Goal: Transaction & Acquisition: Subscribe to service/newsletter

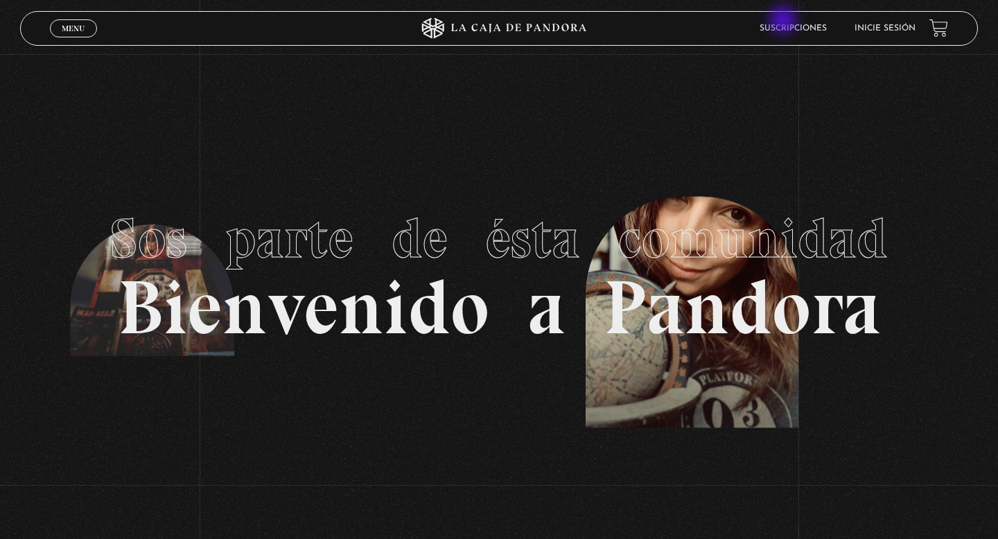
click at [790, 25] on link "Suscripciones" at bounding box center [792, 28] width 67 height 8
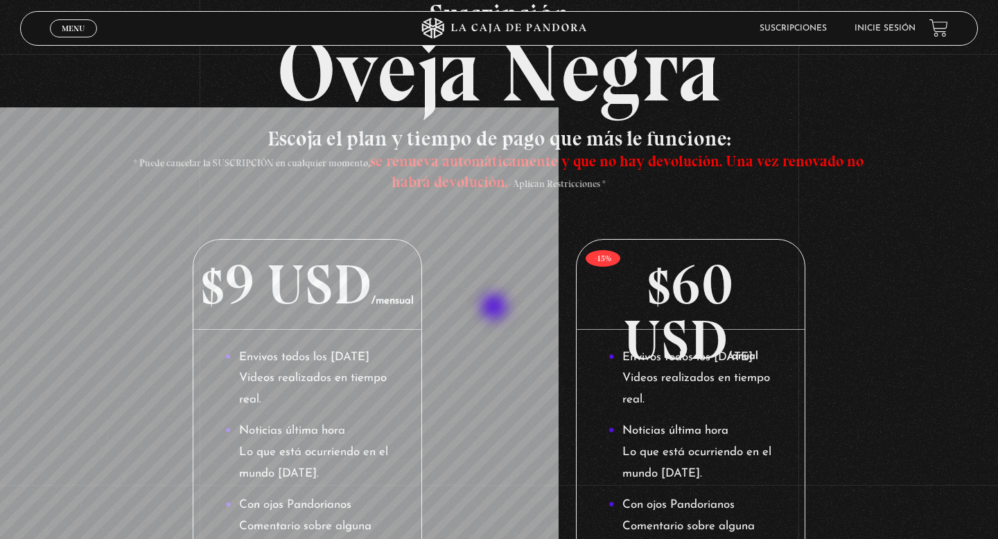
scroll to position [120, 0]
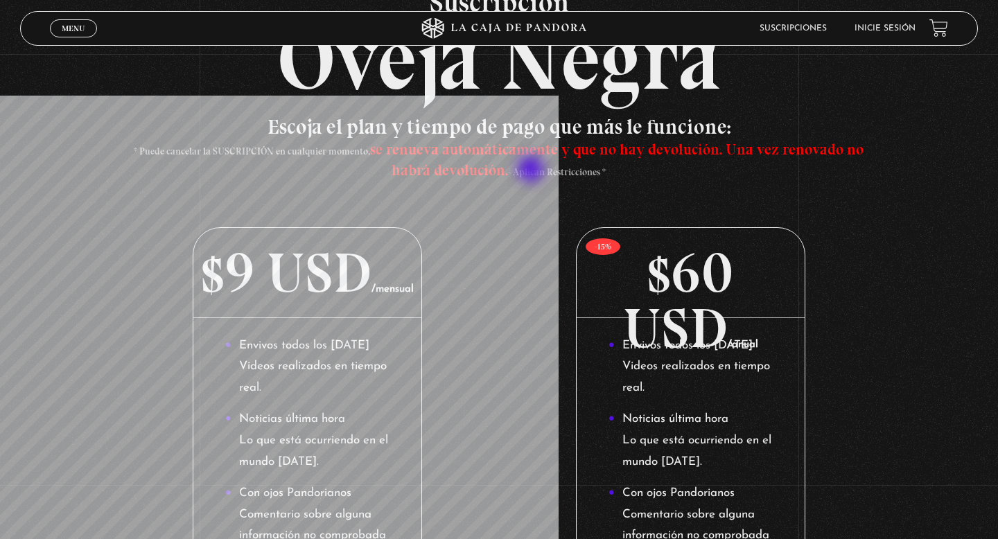
click at [532, 170] on span "* Puede cancelar la SUSCRIPCIÓN en cualquier momento, se renueva automáticament…" at bounding box center [498, 161] width 729 height 33
click at [457, 174] on span "se renueva automáticamente y que no hay devolución. Una vez renovado no habrá d…" at bounding box center [616, 159] width 493 height 39
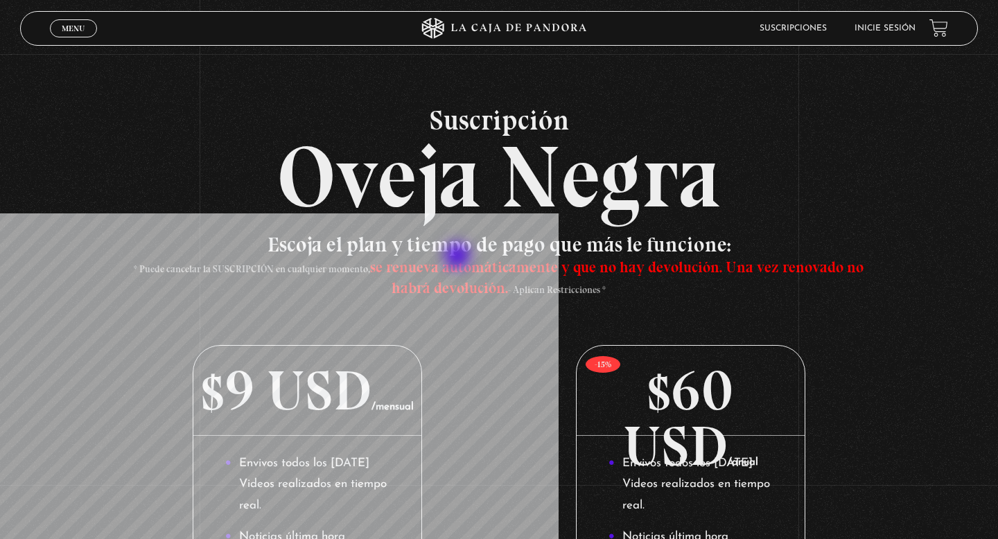
scroll to position [0, 0]
